Goal: Task Accomplishment & Management: Complete application form

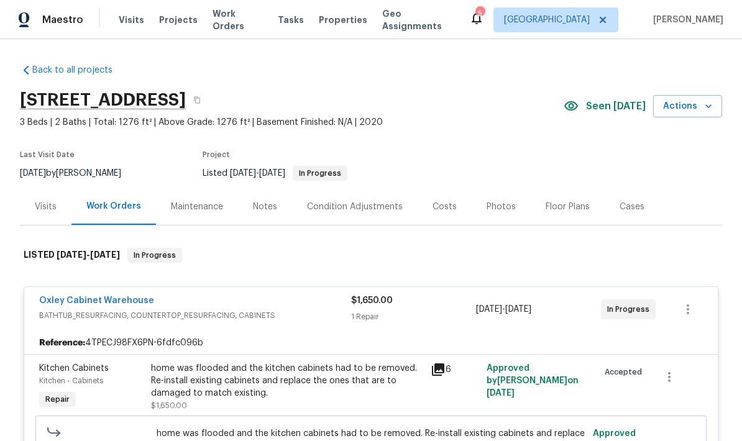
click at [260, 212] on div "Notes" at bounding box center [265, 207] width 24 height 12
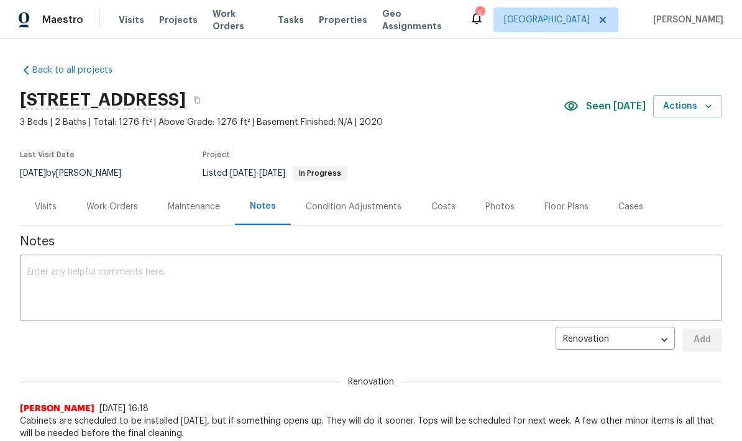
click at [224, 285] on textarea at bounding box center [370, 290] width 687 height 44
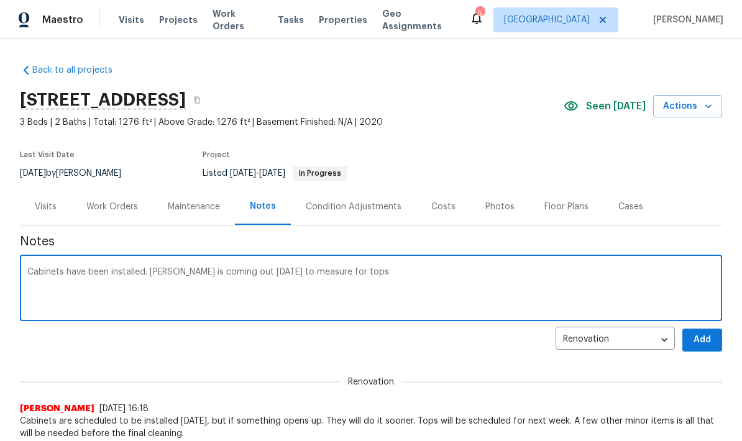
click at [357, 275] on textarea "Cabinets have been installed. Eason is coming out today to measure for tops" at bounding box center [370, 290] width 687 height 44
type textarea "Cabinets have been installed. Eason is coming out today to measure for tops. We…"
click at [707, 342] on span "Add" at bounding box center [702, 340] width 20 height 16
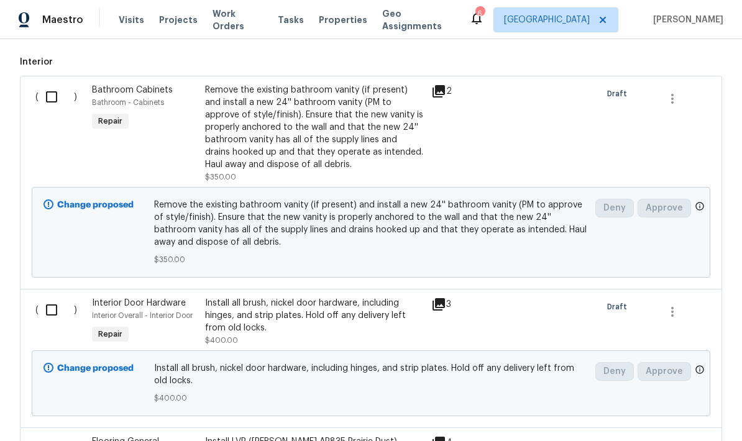
scroll to position [424, 0]
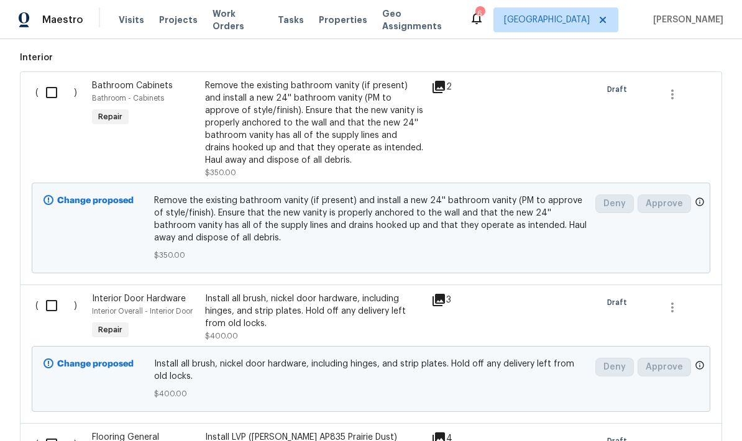
click at [48, 92] on input "checkbox" at bounding box center [56, 93] width 35 height 26
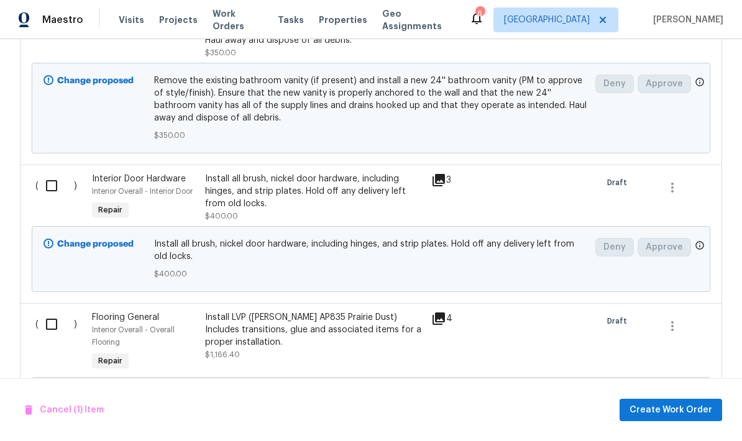
scroll to position [471, 0]
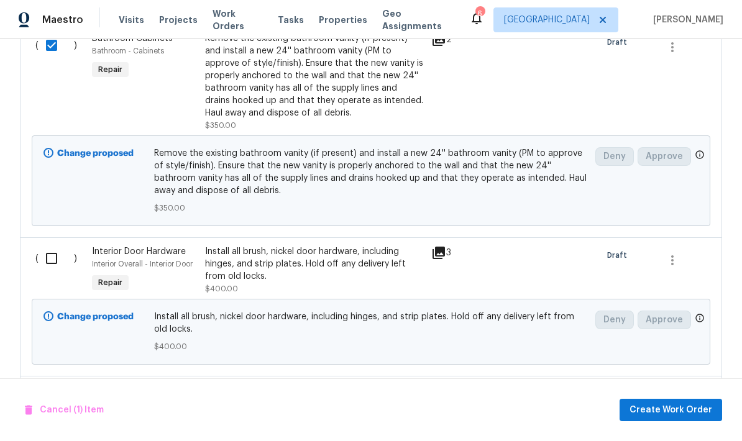
click at [60, 55] on input "checkbox" at bounding box center [56, 45] width 35 height 26
checkbox input "false"
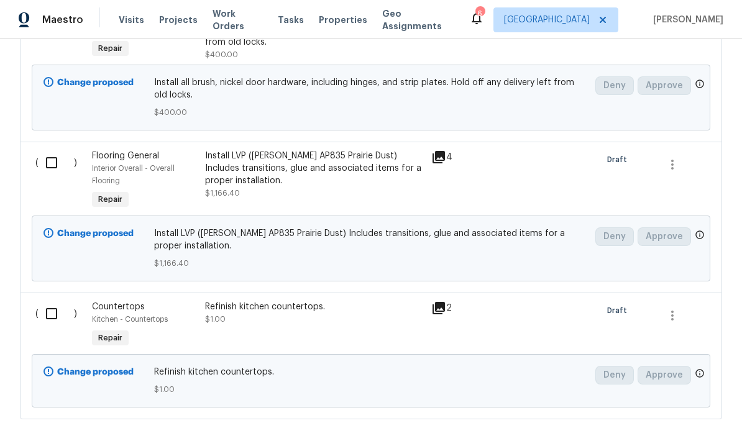
scroll to position [706, 0]
click at [53, 156] on input "checkbox" at bounding box center [56, 162] width 35 height 26
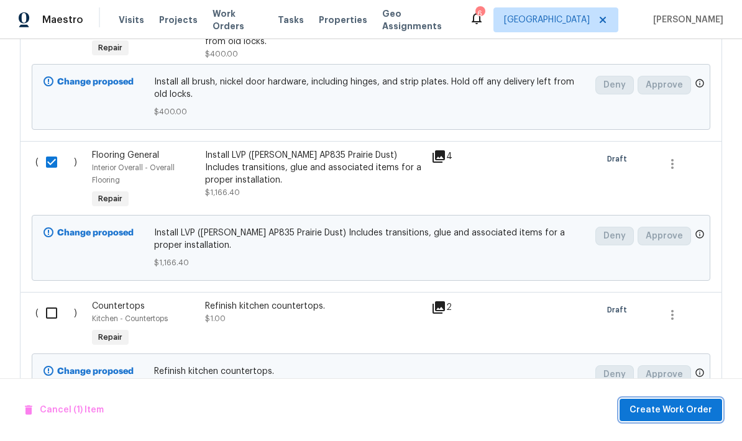
click at [690, 413] on span "Create Work Order" at bounding box center [671, 411] width 83 height 16
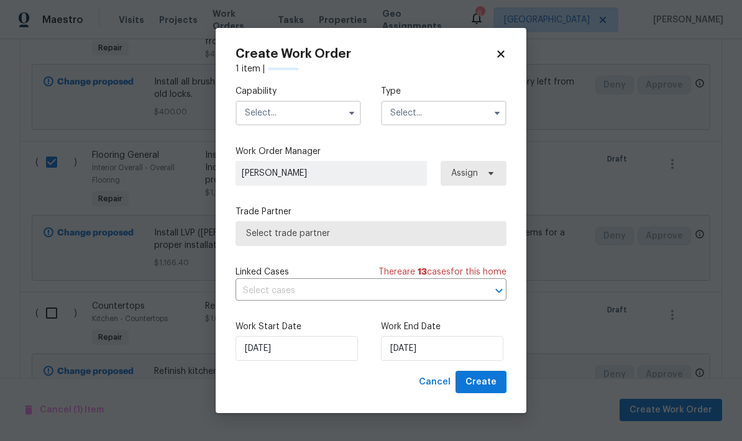
checkbox input "false"
click at [314, 119] on input "text" at bounding box center [299, 113] width 126 height 25
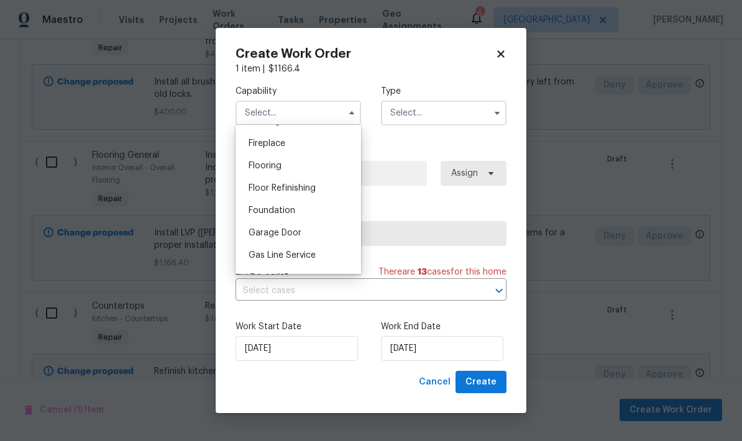
scroll to position [456, 0]
click at [279, 171] on div "Flooring" at bounding box center [298, 165] width 119 height 22
type input "Flooring"
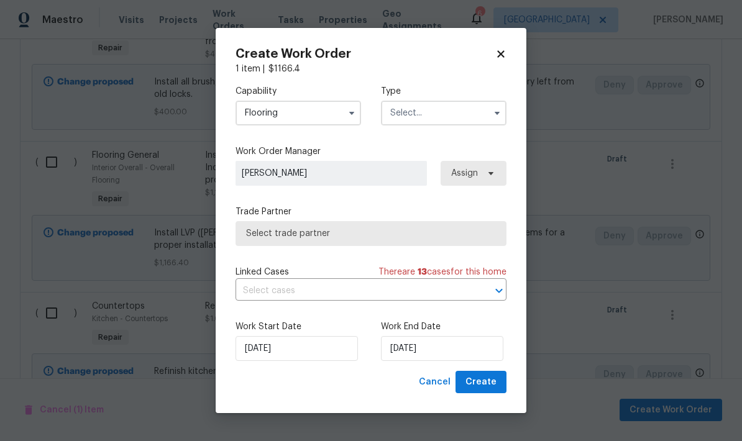
click at [445, 118] on input "text" at bounding box center [444, 113] width 126 height 25
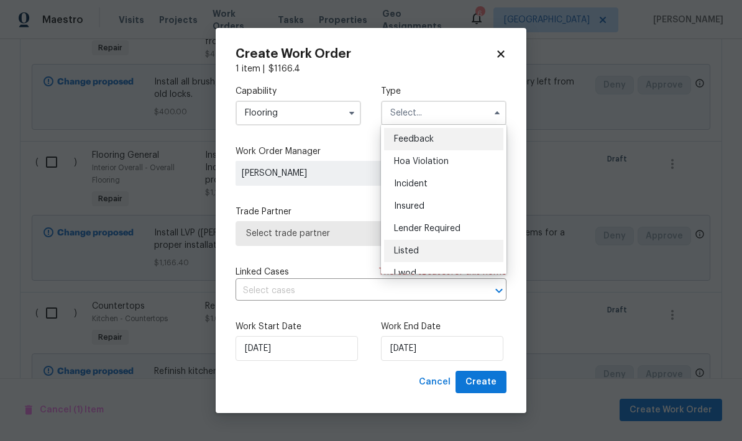
click at [415, 254] on span "Listed" at bounding box center [406, 251] width 25 height 9
type input "Listed"
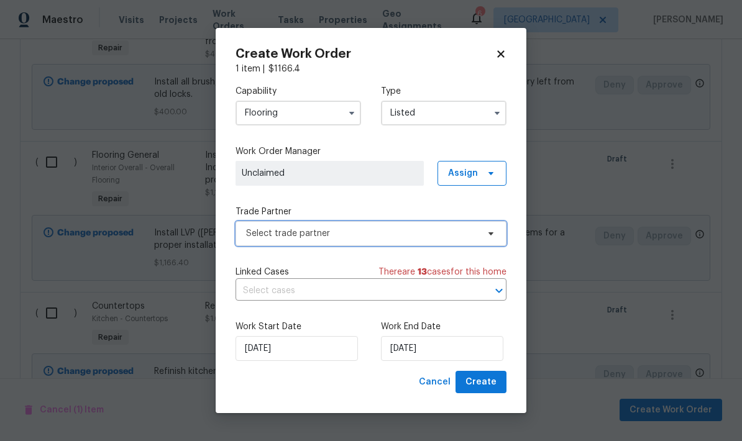
click at [306, 236] on span "Select trade partner" at bounding box center [362, 233] width 232 height 12
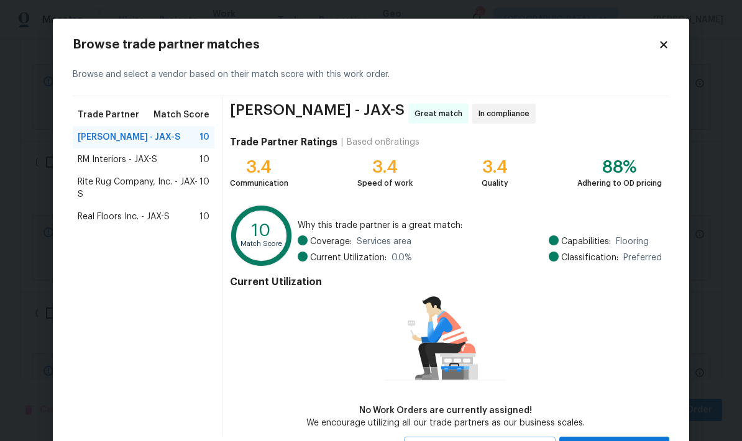
click at [137, 220] on span "Real Floors Inc. - JAX-S" at bounding box center [124, 217] width 92 height 12
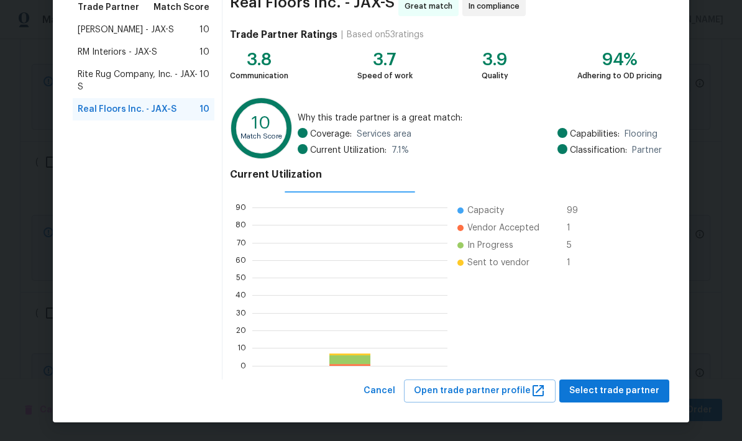
scroll to position [107, 0]
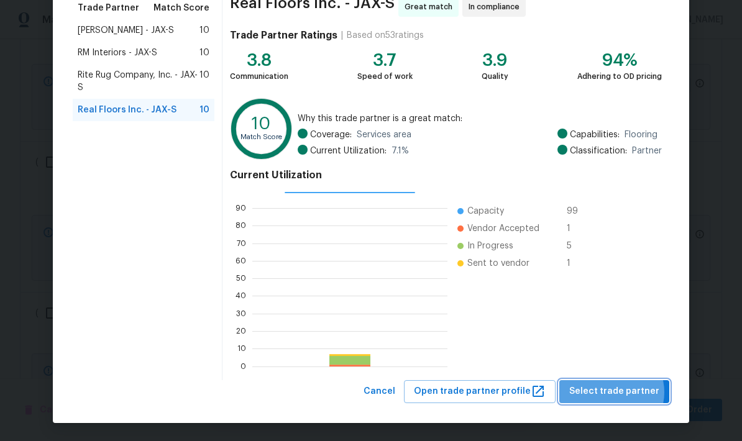
click at [618, 392] on span "Select trade partner" at bounding box center [614, 392] width 90 height 16
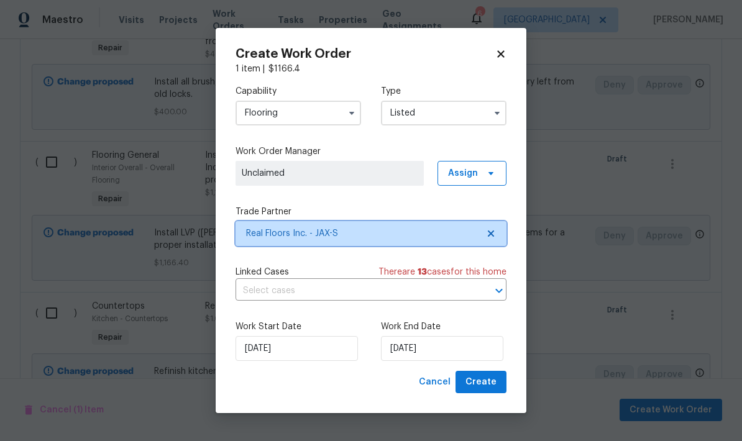
scroll to position [0, 0]
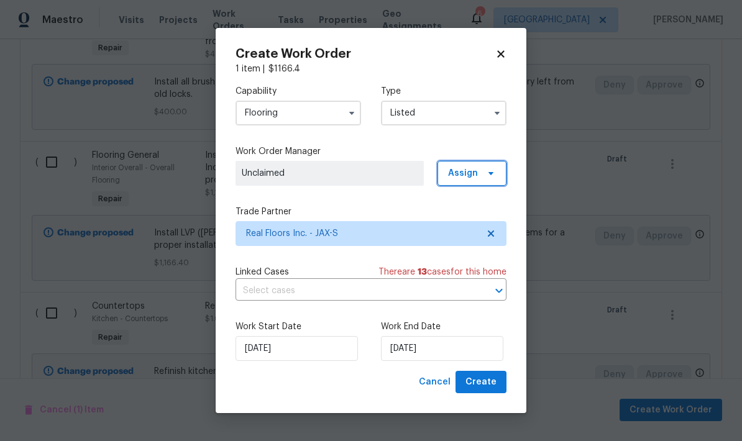
click at [474, 172] on span "Assign" at bounding box center [463, 173] width 30 height 12
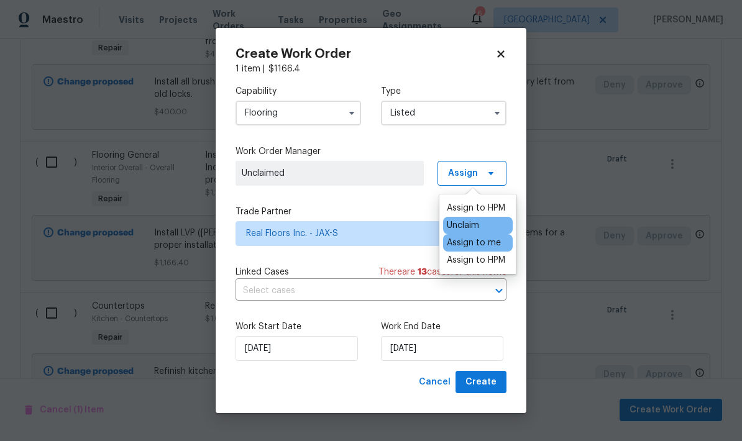
click at [475, 245] on div "Assign to me" at bounding box center [474, 243] width 54 height 12
click at [361, 393] on div "Cancel Create" at bounding box center [371, 382] width 271 height 23
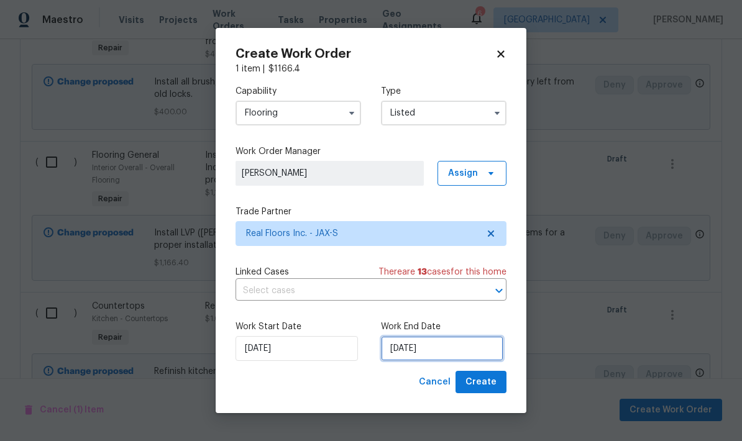
click at [435, 349] on input "[DATE]" at bounding box center [442, 348] width 122 height 25
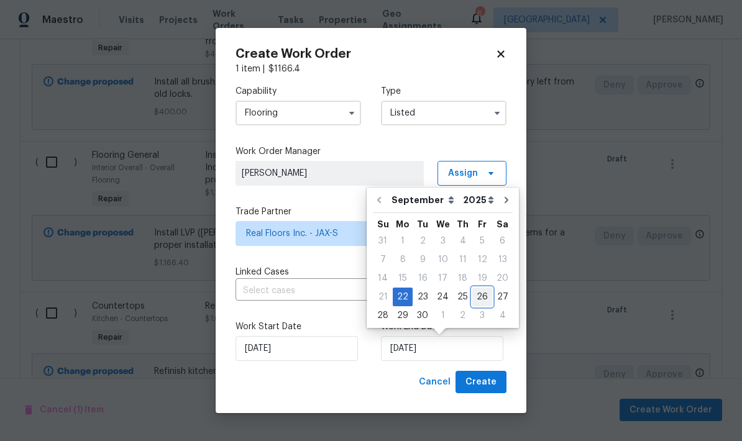
click at [477, 301] on div "26" at bounding box center [482, 296] width 20 height 17
type input "[DATE]"
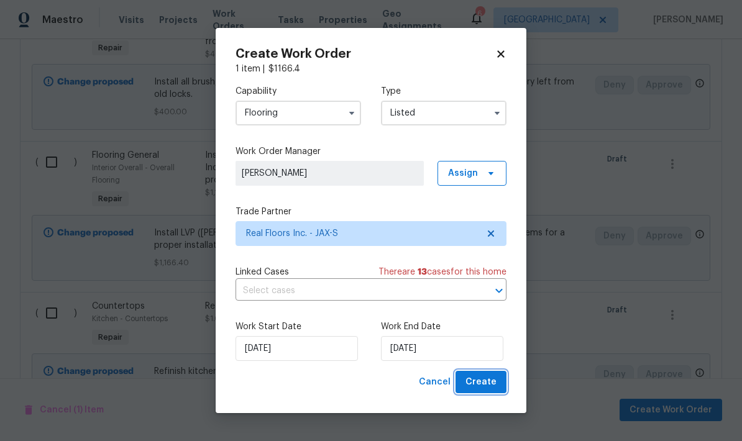
click at [489, 383] on span "Create" at bounding box center [480, 383] width 31 height 16
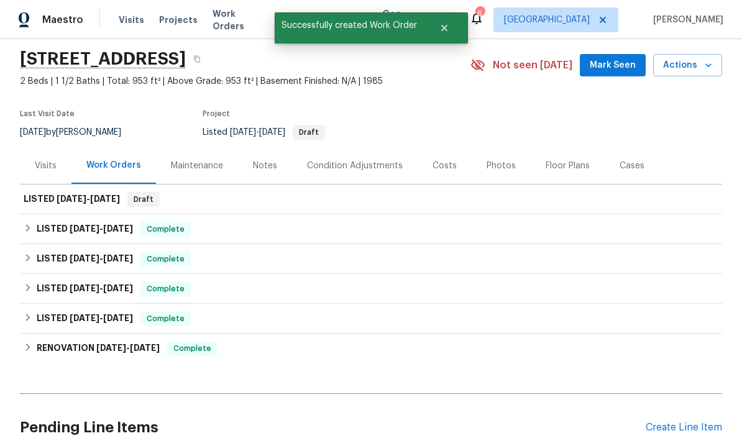
scroll to position [38, 0]
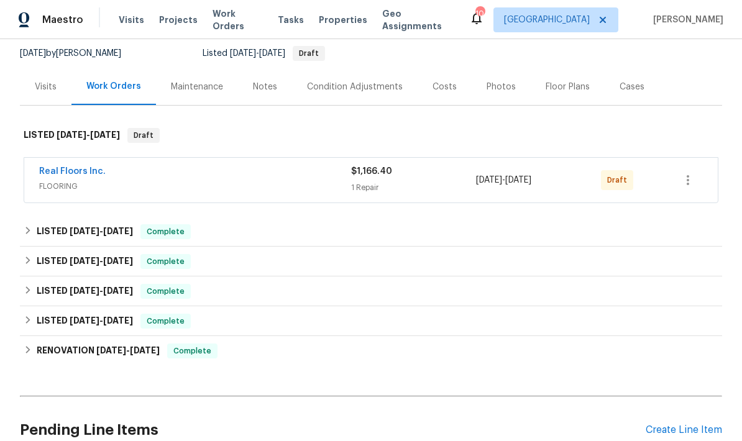
scroll to position [119, 0]
click at [692, 186] on icon "button" at bounding box center [688, 180] width 15 height 15
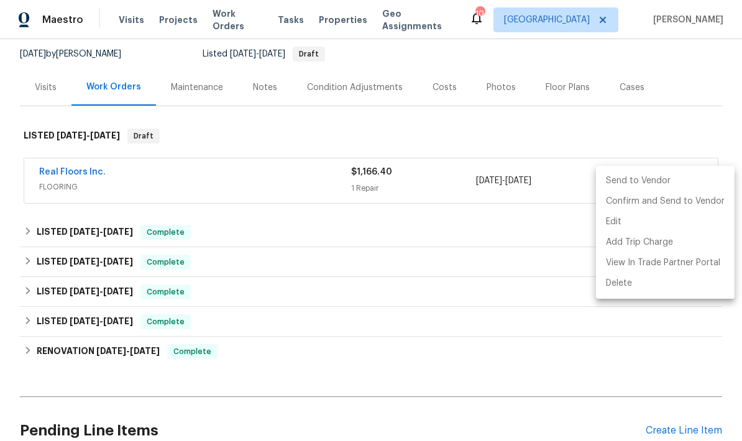
click at [642, 183] on li "Send to Vendor" at bounding box center [665, 181] width 139 height 21
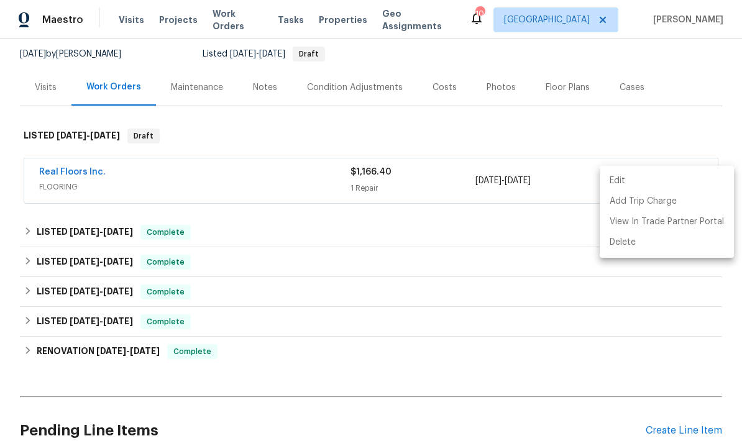
click at [413, 328] on div at bounding box center [371, 220] width 742 height 441
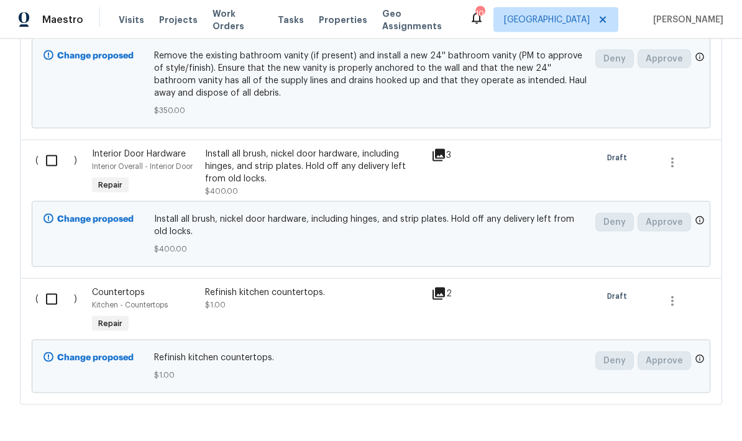
scroll to position [43, 0]
click at [51, 287] on input "checkbox" at bounding box center [56, 300] width 35 height 26
checkbox input "true"
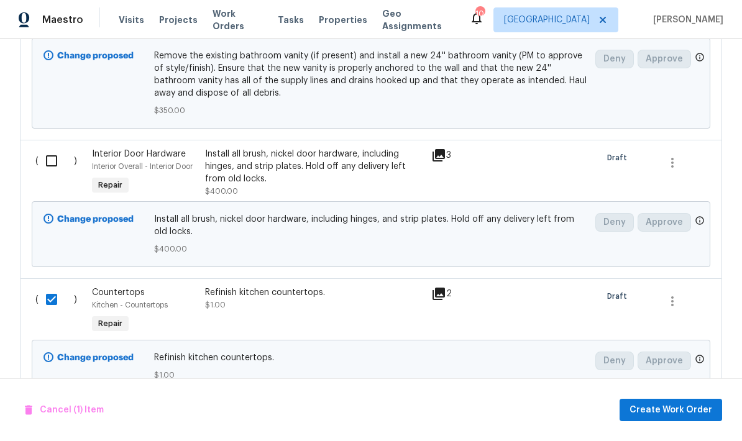
click at [53, 148] on input "checkbox" at bounding box center [56, 161] width 35 height 26
checkbox input "true"
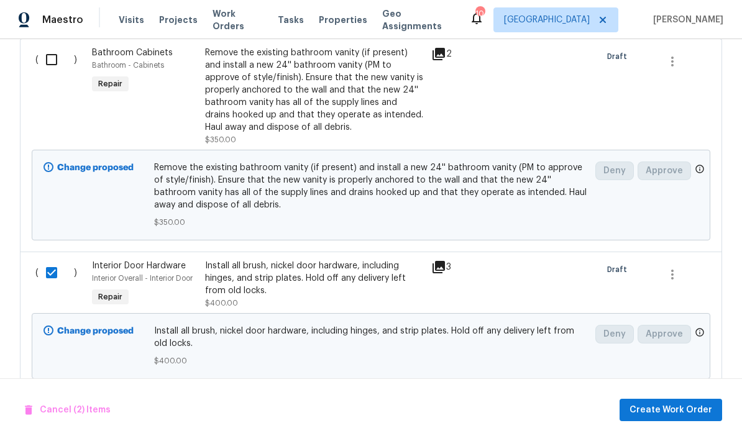
scroll to position [555, 0]
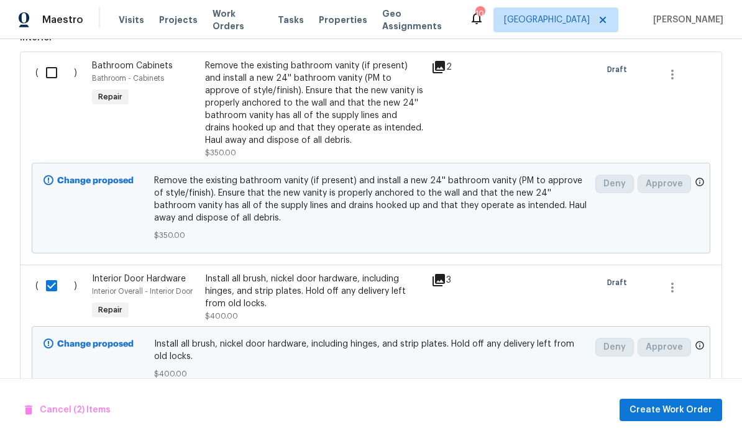
click at [42, 60] on input "checkbox" at bounding box center [56, 73] width 35 height 26
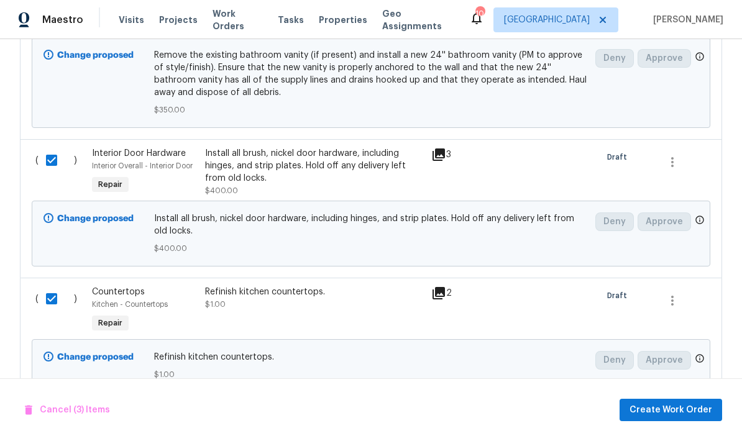
scroll to position [680, 0]
click at [676, 411] on span "Create Work Order" at bounding box center [671, 411] width 83 height 16
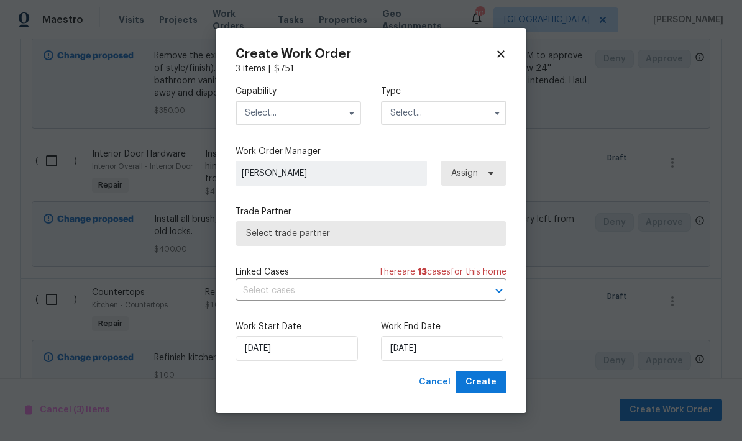
checkbox input "false"
click at [288, 108] on input "text" at bounding box center [299, 113] width 126 height 25
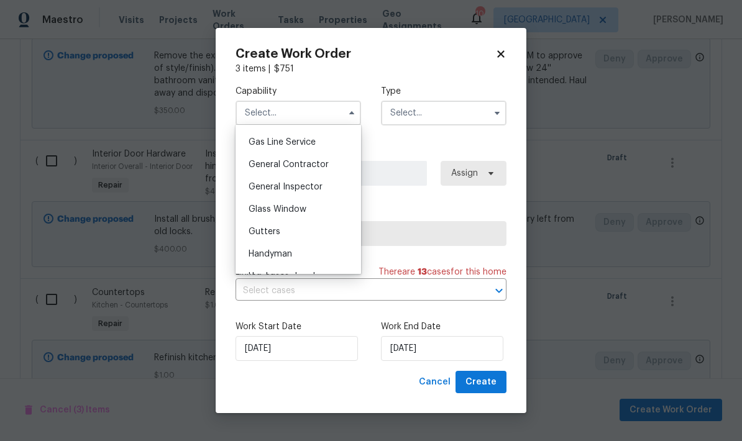
scroll to position [571, 0]
click at [310, 164] on span "General Contractor" at bounding box center [289, 162] width 80 height 9
type input "General Contractor"
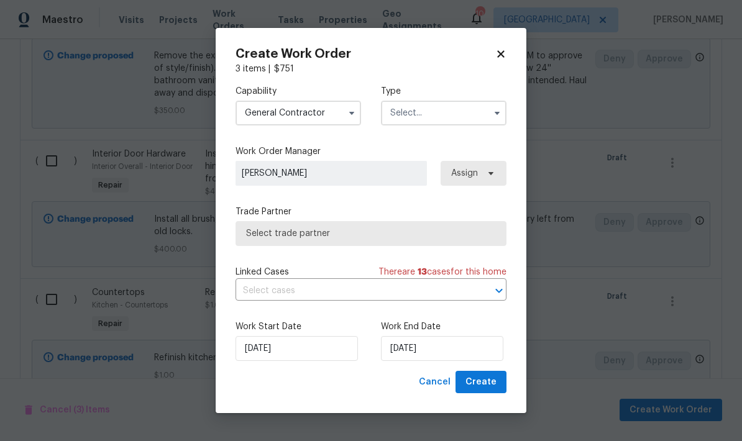
click at [453, 117] on input "text" at bounding box center [444, 113] width 126 height 25
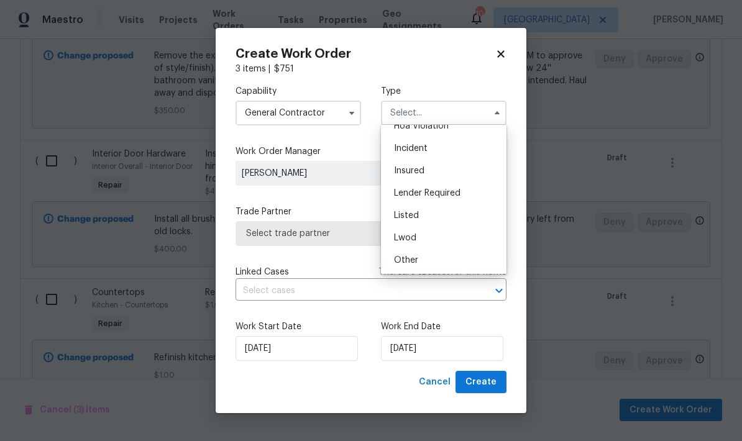
scroll to position [45, 0]
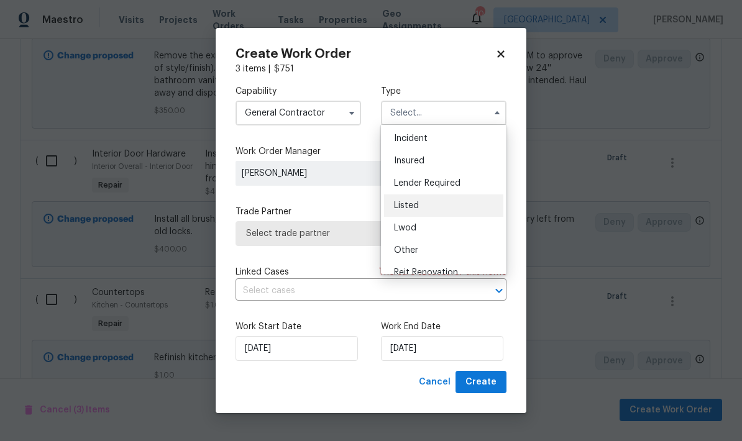
click at [413, 210] on div "Listed" at bounding box center [443, 206] width 119 height 22
type input "Listed"
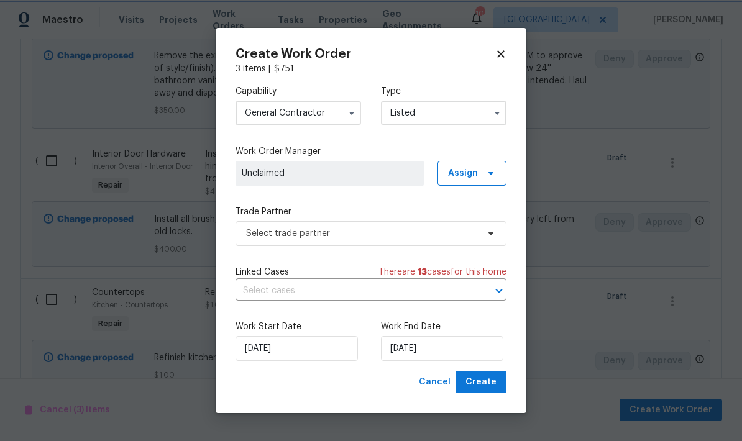
scroll to position [0, 0]
click at [439, 351] on input "[DATE]" at bounding box center [442, 348] width 122 height 25
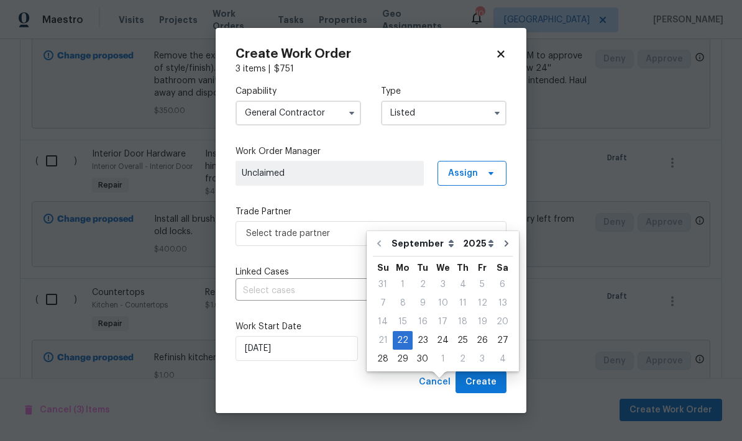
scroll to position [43, 0]
click at [480, 332] on div "26" at bounding box center [482, 340] width 20 height 17
type input "[DATE]"
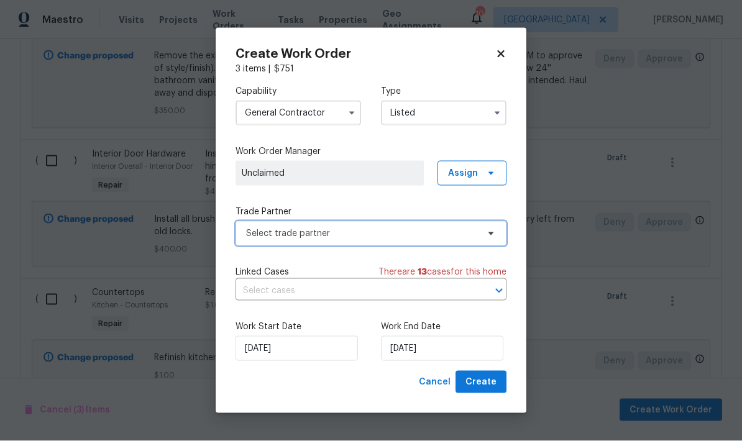
click at [318, 231] on span "Select trade partner" at bounding box center [362, 233] width 232 height 12
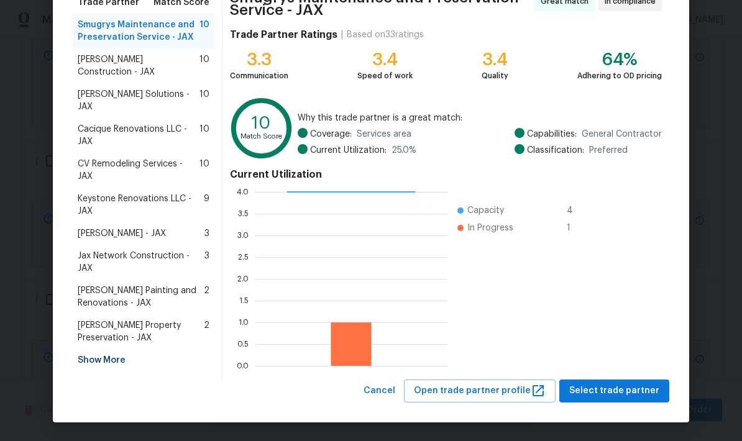
scroll to position [112, 0]
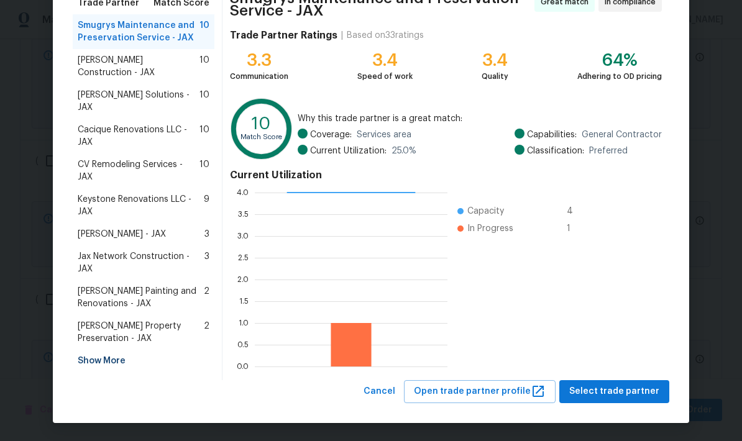
click at [119, 354] on div "Trade Partner Match Score Smugrys Maintenance and Preservation Service - JAX 10…" at bounding box center [148, 182] width 150 height 396
click at [114, 350] on div "Show More" at bounding box center [144, 361] width 142 height 22
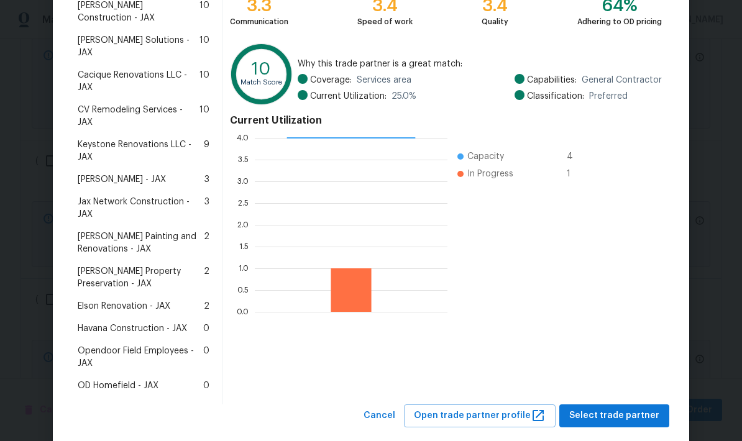
scroll to position [166, 0]
click at [148, 301] on span "Elson Renovation - JAX" at bounding box center [124, 307] width 93 height 12
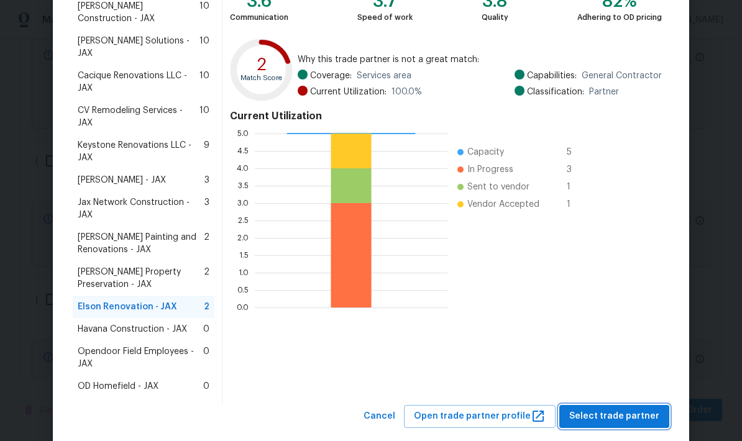
click at [606, 409] on span "Select trade partner" at bounding box center [614, 417] width 90 height 16
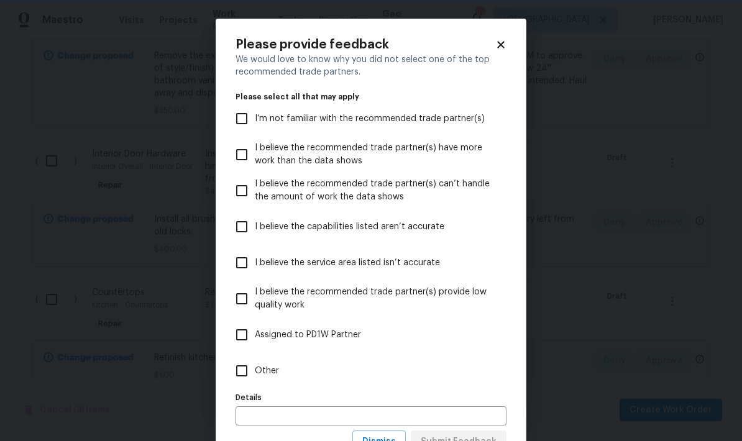
scroll to position [0, 0]
click at [245, 372] on input "Other" at bounding box center [242, 371] width 26 height 26
checkbox input "true"
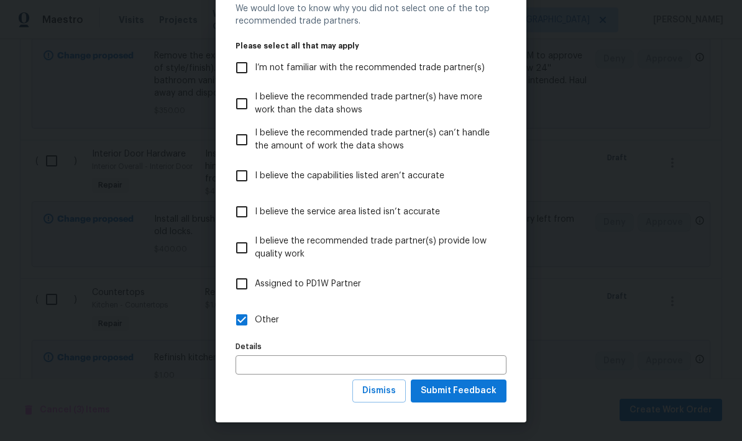
scroll to position [52, 0]
click at [450, 395] on span "Submit Feedback" at bounding box center [459, 391] width 76 height 16
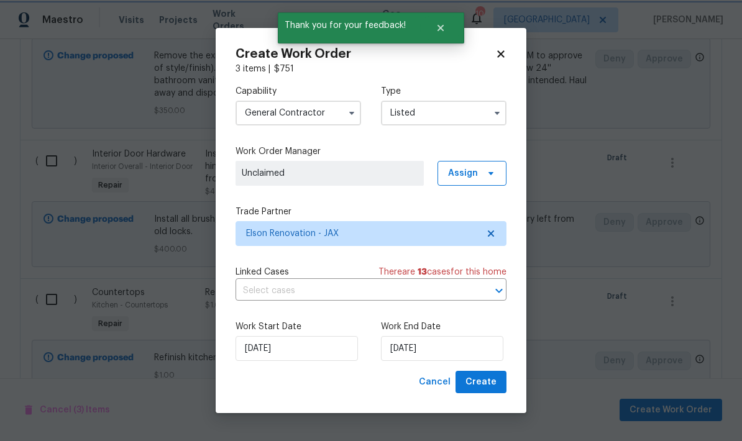
scroll to position [0, 0]
click at [397, 175] on span "Unclaimed" at bounding box center [330, 173] width 176 height 12
click at [485, 178] on span "Assign" at bounding box center [472, 173] width 69 height 25
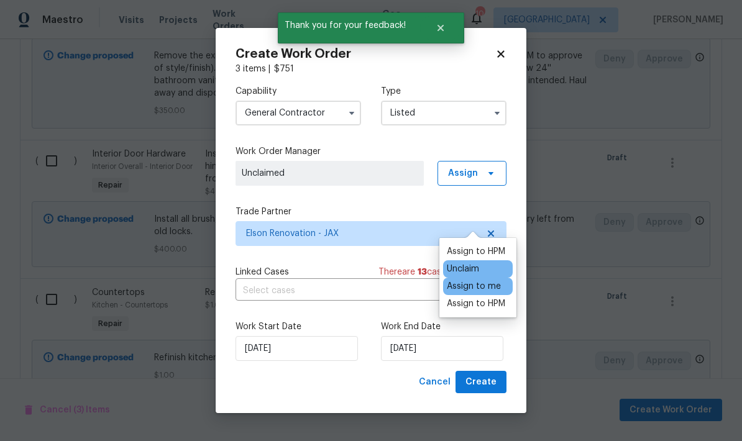
click at [482, 280] on div "Assign to me" at bounding box center [474, 286] width 54 height 12
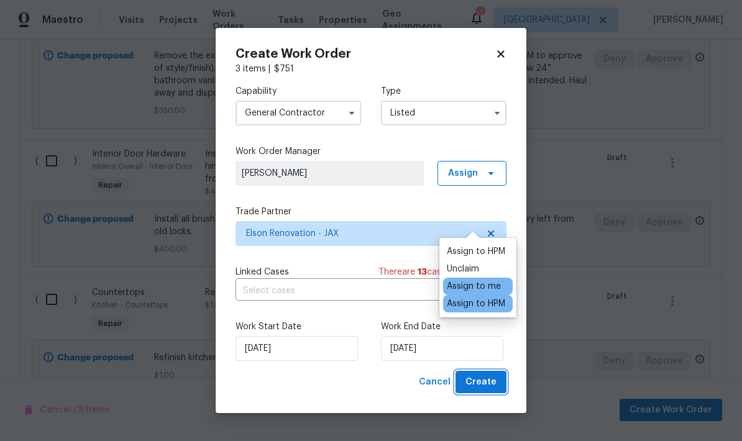
click at [487, 390] on span "Create" at bounding box center [480, 383] width 31 height 16
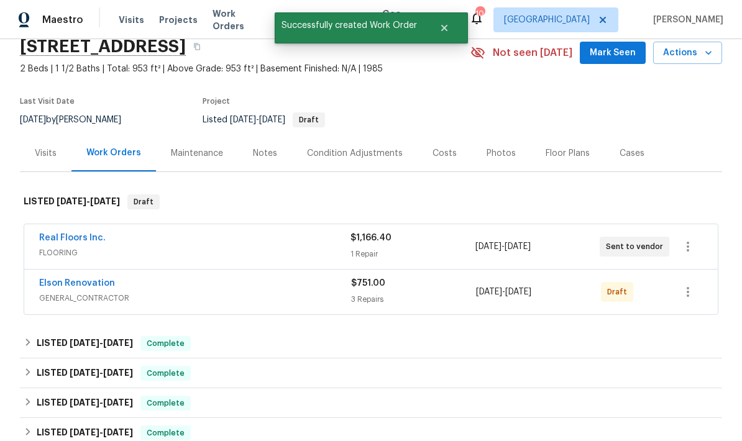
scroll to position [53, 0]
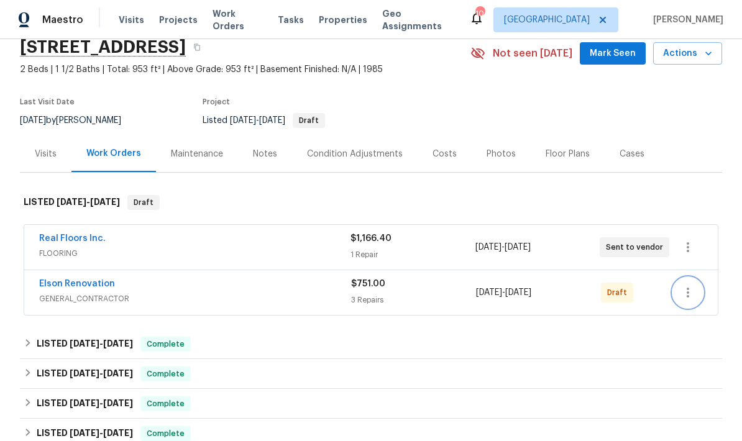
click at [686, 285] on icon "button" at bounding box center [688, 292] width 15 height 15
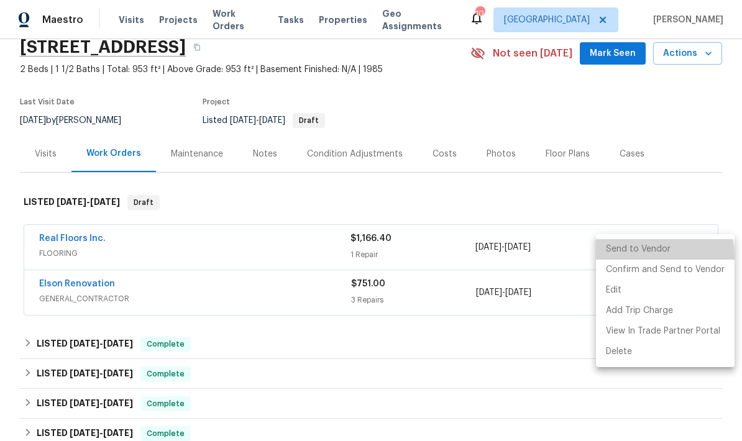
click at [641, 256] on li "Send to Vendor" at bounding box center [665, 249] width 139 height 21
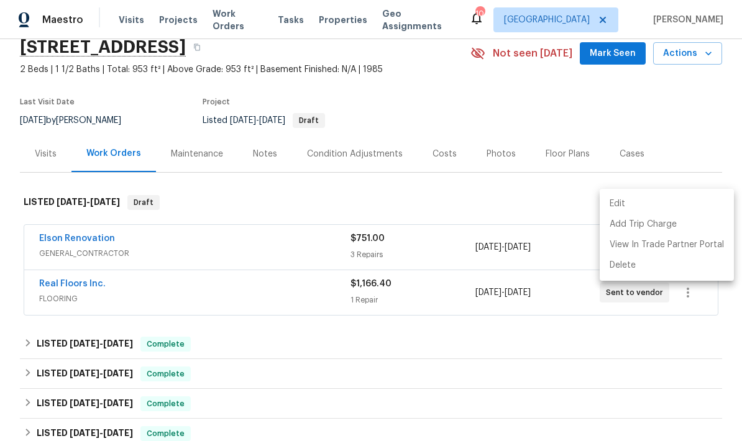
click at [699, 95] on div at bounding box center [371, 220] width 742 height 441
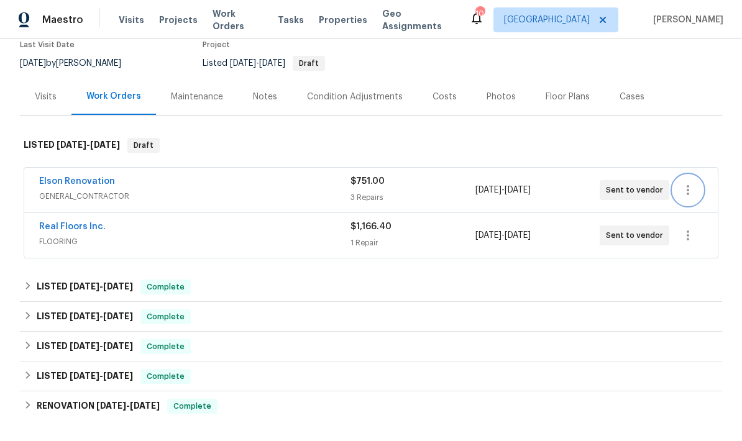
scroll to position [111, 0]
